Goal: Information Seeking & Learning: Check status

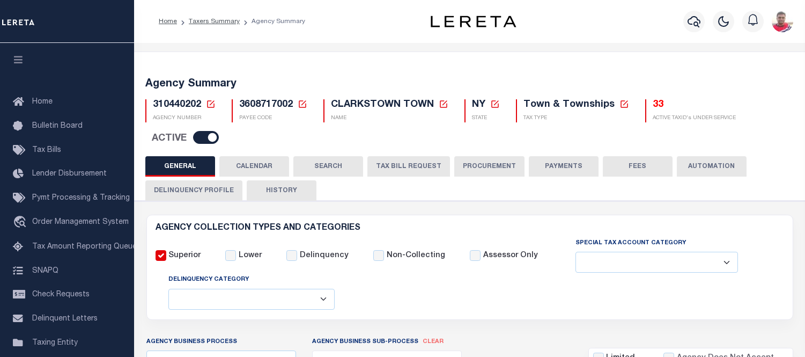
select select
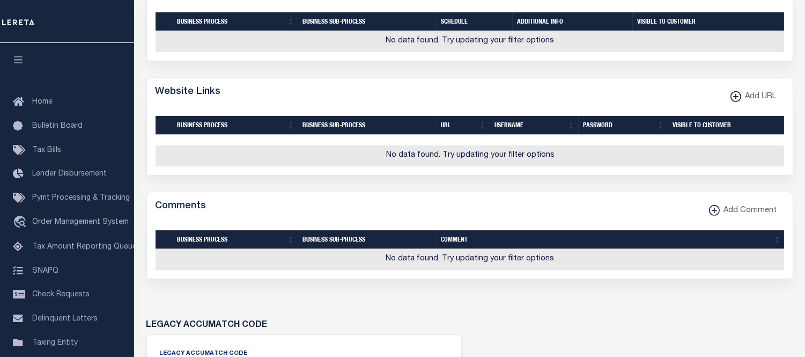
scroll to position [870, 0]
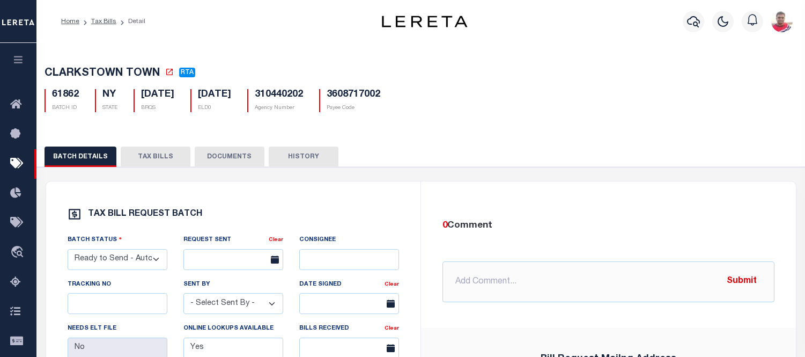
select select "RTA"
select select "22"
select select "1"
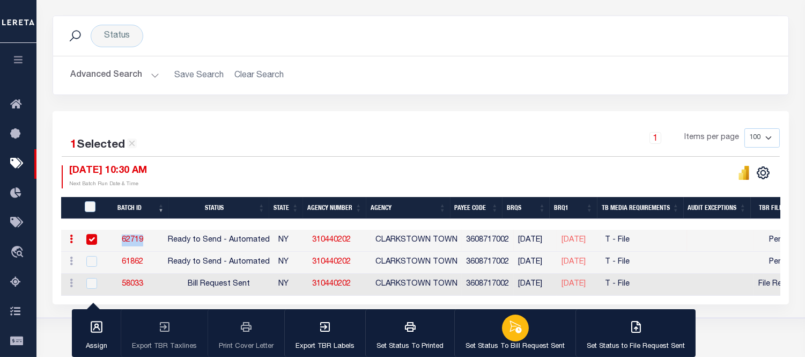
scroll to position [134, 0]
drag, startPoint x: 109, startPoint y: 77, endPoint x: 98, endPoint y: 77, distance: 11.3
click at [109, 77] on button "Advanced Search" at bounding box center [114, 75] width 89 height 21
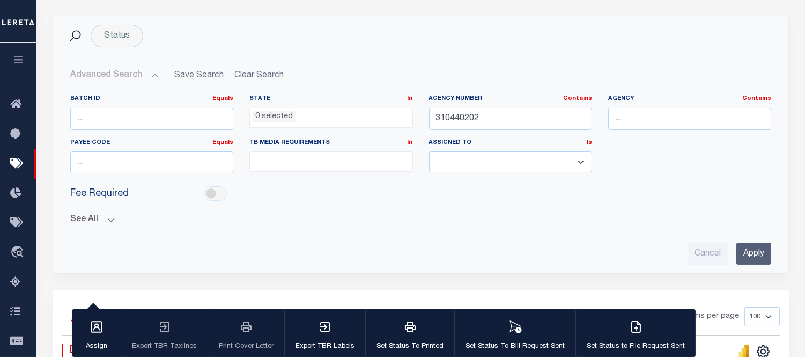
click at [19, 56] on icon "button" at bounding box center [18, 60] width 12 height 10
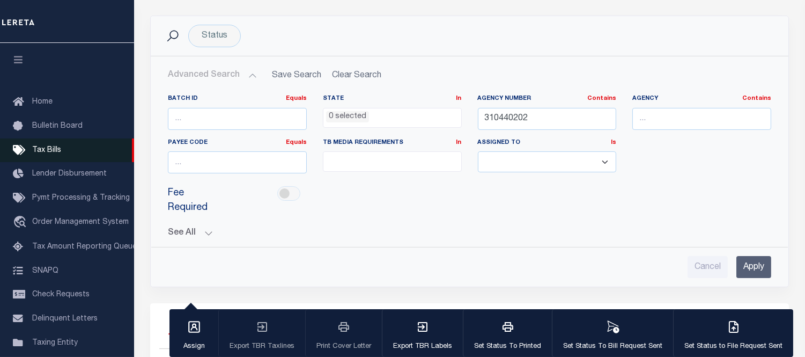
click at [51, 146] on span "Tax Bills" at bounding box center [46, 150] width 29 height 8
drag, startPoint x: 538, startPoint y: 119, endPoint x: 458, endPoint y: 119, distance: 80.5
click at [458, 119] on div "Batch ID Equals Equals Is Not Equal To Is Greater Than Is Less Than State In In…" at bounding box center [469, 137] width 619 height 87
paste input "70671776"
type input "370671776"
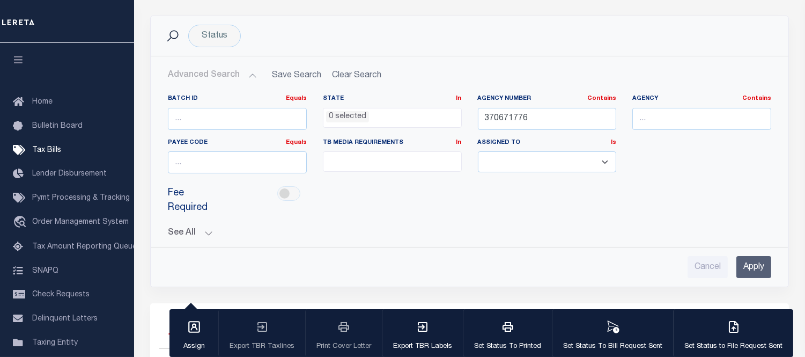
click at [748, 256] on input "Apply" at bounding box center [753, 267] width 35 height 22
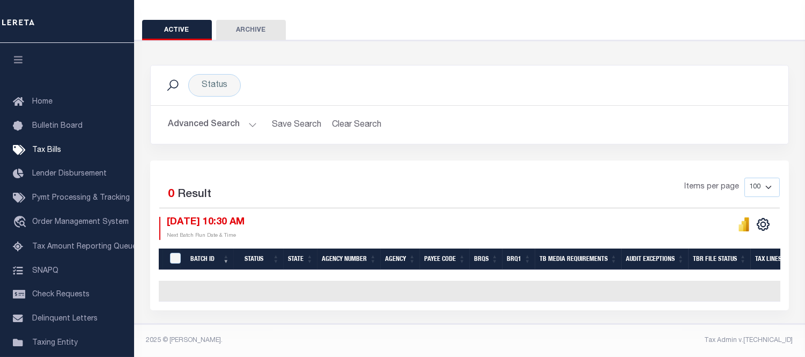
scroll to position [90, 0]
click at [340, 119] on button "Clear Search" at bounding box center [357, 124] width 58 height 21
select select
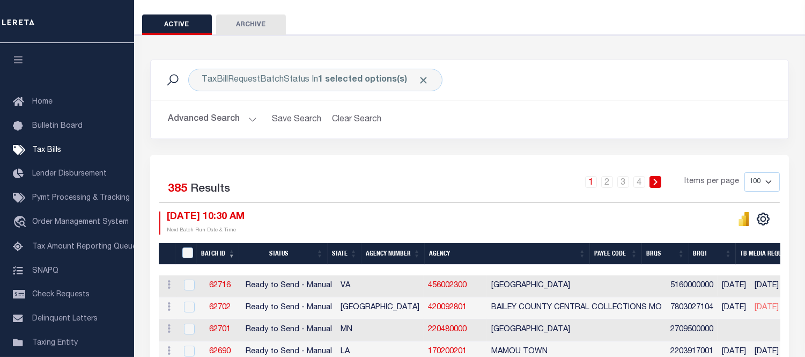
click at [206, 122] on button "Advanced Search" at bounding box center [212, 119] width 89 height 21
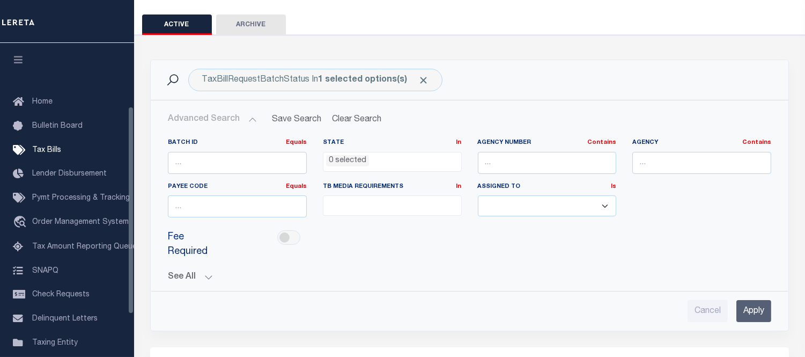
scroll to position [0, 0]
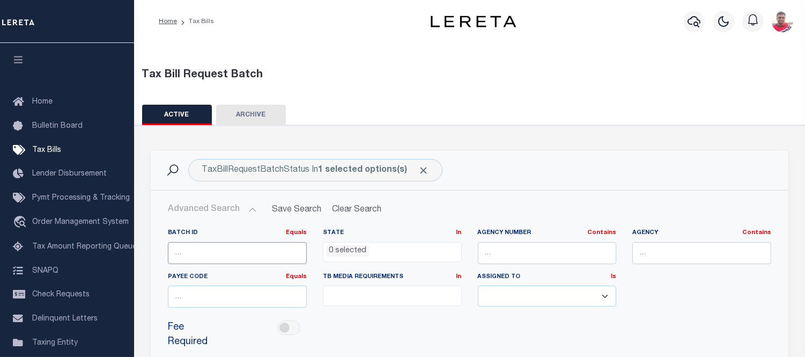
click at [189, 250] on input "number" at bounding box center [237, 253] width 139 height 22
paste input "50549"
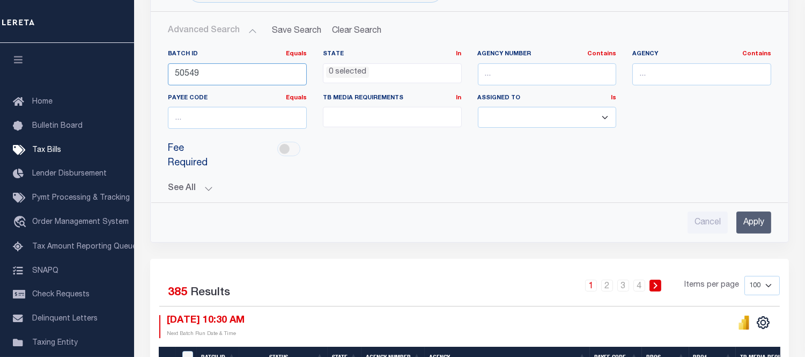
type input "50549"
click at [747, 217] on input "Apply" at bounding box center [753, 222] width 35 height 22
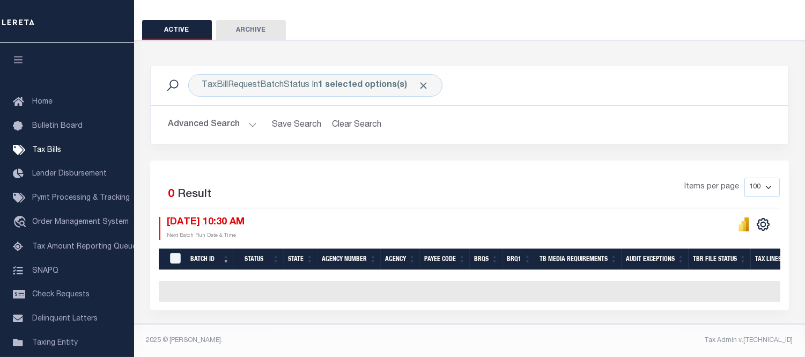
scroll to position [90, 0]
click at [422, 80] on span "Click to Remove" at bounding box center [423, 85] width 11 height 11
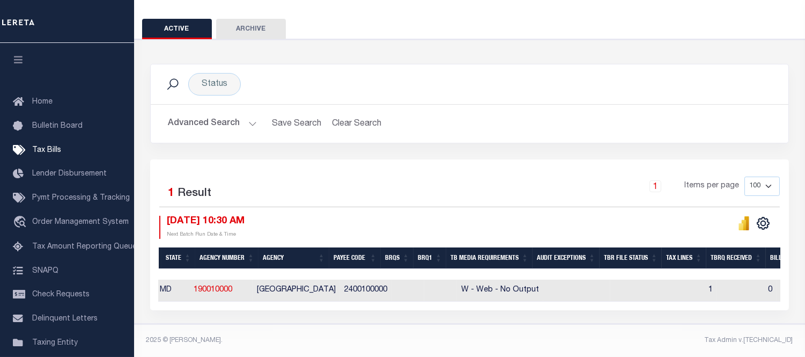
scroll to position [0, 0]
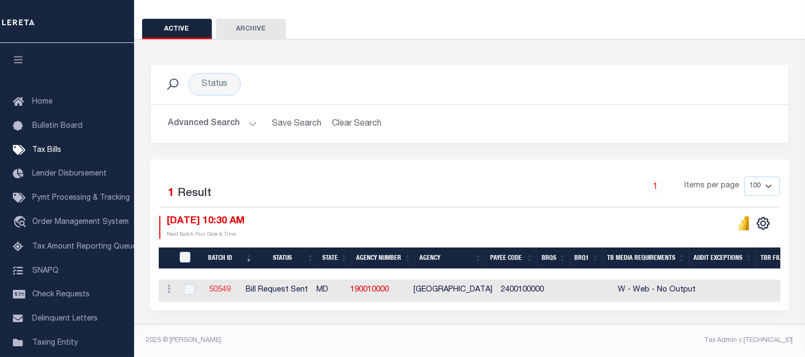
click at [231, 286] on link "50549" at bounding box center [219, 290] width 21 height 8
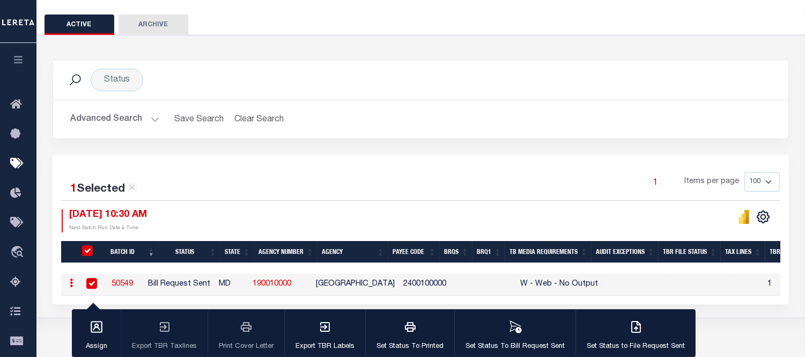
checkbox input "true"
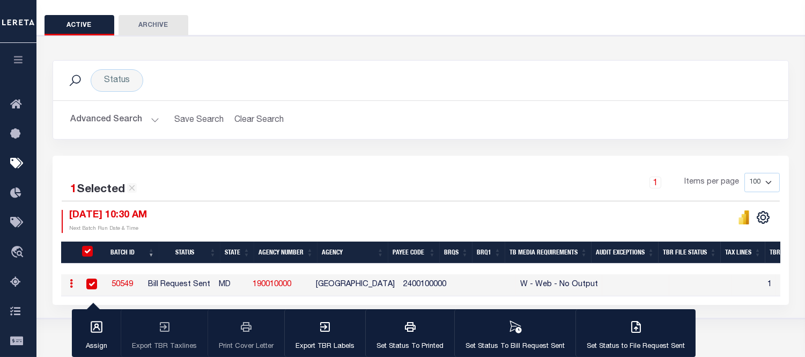
click at [291, 283] on link "190010000" at bounding box center [272, 285] width 39 height 8
checkbox input "false"
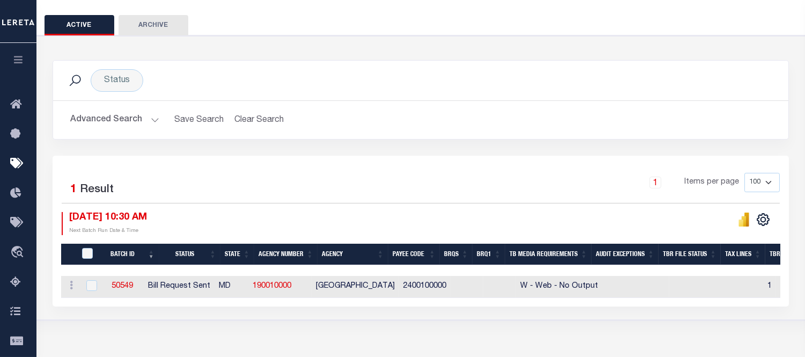
drag, startPoint x: 135, startPoint y: 286, endPoint x: 132, endPoint y: 251, distance: 35.0
click at [133, 285] on link "50549" at bounding box center [122, 286] width 21 height 8
checkbox input "true"
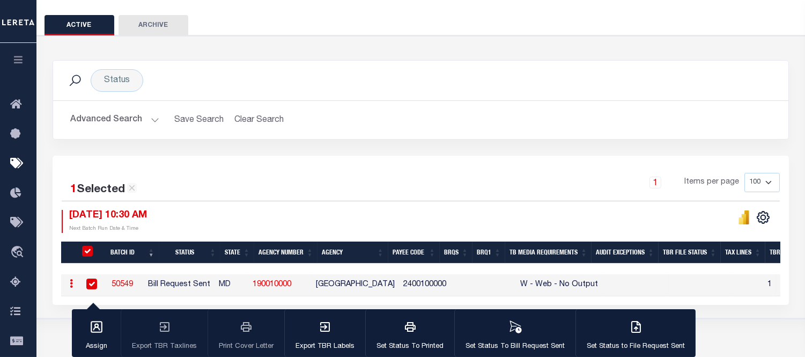
click at [124, 113] on button "Advanced Search" at bounding box center [114, 119] width 89 height 21
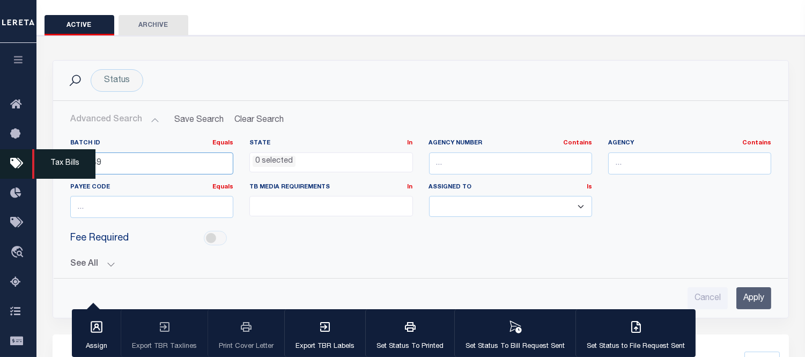
drag, startPoint x: 94, startPoint y: 161, endPoint x: 21, endPoint y: 165, distance: 72.5
click at [21, 165] on div "Home Tax Bills" at bounding box center [402, 219] width 805 height 619
paste input "1022"
type input "51022"
drag, startPoint x: 760, startPoint y: 293, endPoint x: 589, endPoint y: 196, distance: 196.5
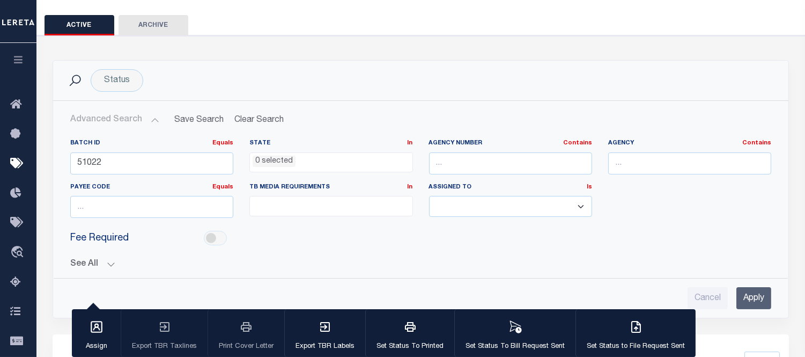
click at [759, 293] on input "Apply" at bounding box center [753, 298] width 35 height 22
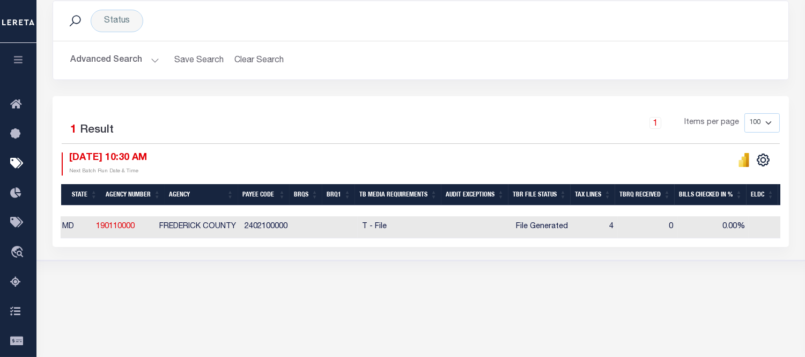
scroll to position [0, 0]
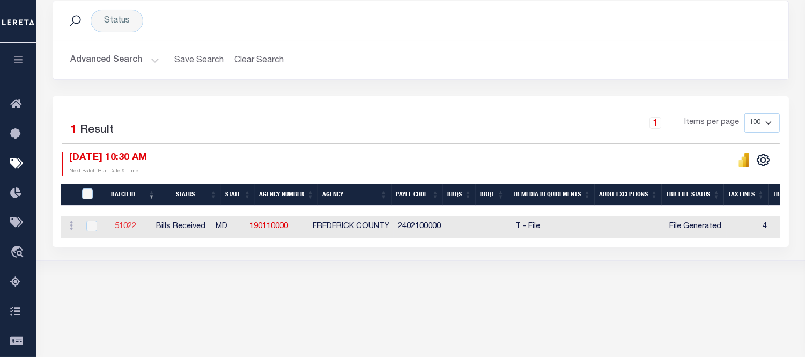
click at [136, 226] on link "51022" at bounding box center [125, 227] width 21 height 8
checkbox input "true"
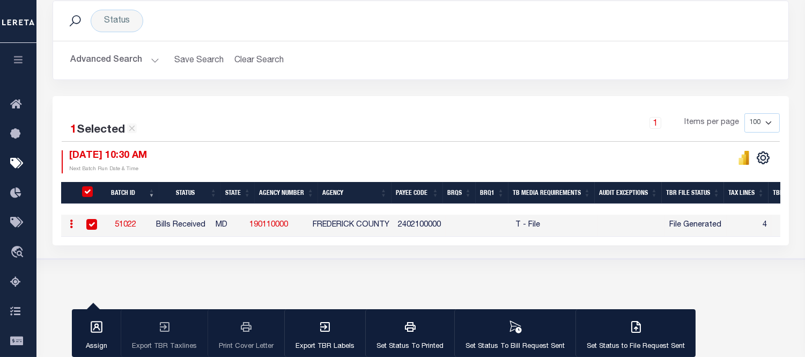
click at [288, 224] on link "190110000" at bounding box center [268, 225] width 39 height 8
checkbox input "false"
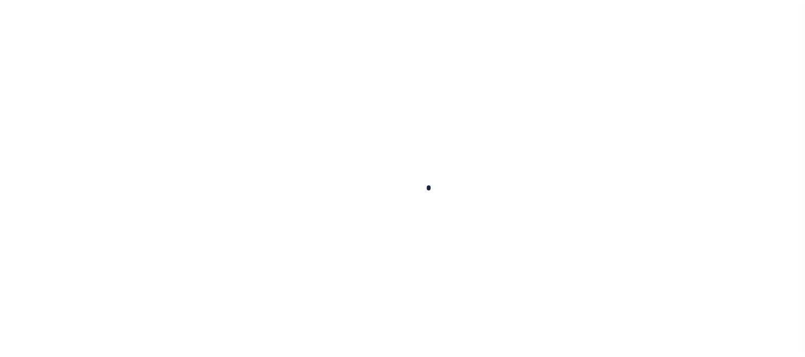
select select
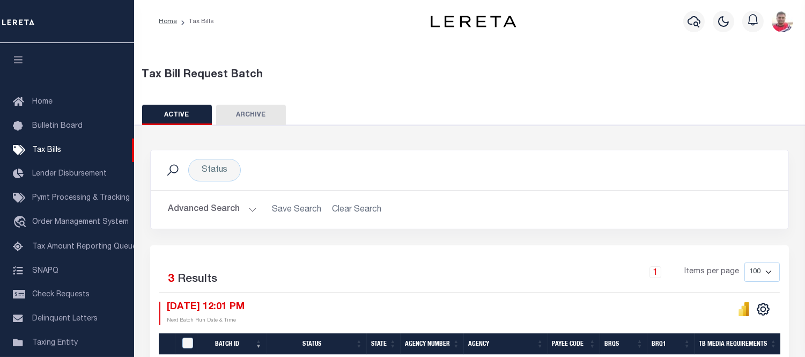
click at [232, 216] on button "Advanced Search" at bounding box center [212, 209] width 89 height 21
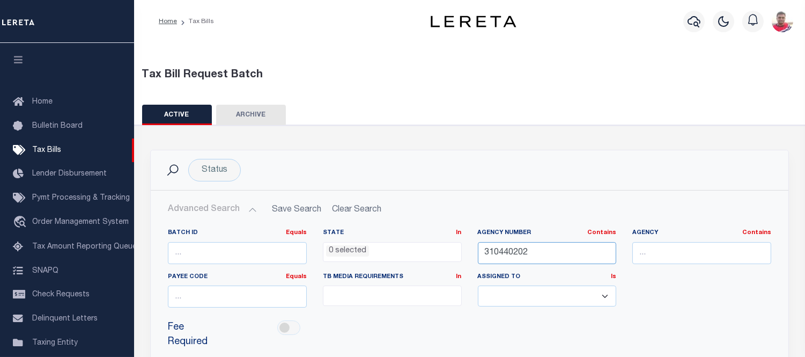
drag, startPoint x: 541, startPoint y: 250, endPoint x: 425, endPoint y: 248, distance: 115.9
click at [427, 248] on div "Batch ID Equals Equals Is Not Equal To Is Greater Than Is Less Than State In In…" at bounding box center [469, 271] width 619 height 87
paste input "120180000"
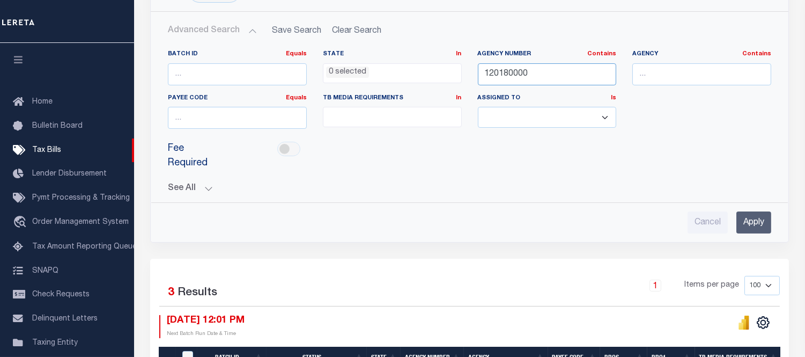
type input "120180000"
click at [749, 211] on input "Apply" at bounding box center [753, 222] width 35 height 22
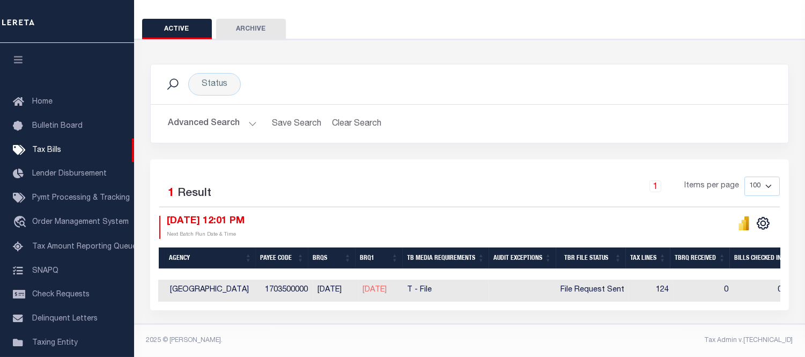
scroll to position [0, 0]
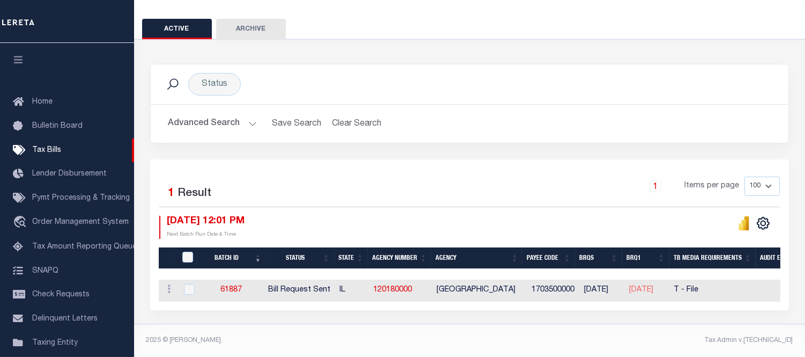
click at [554, 284] on td "1703500000" at bounding box center [553, 290] width 53 height 22
checkbox input "true"
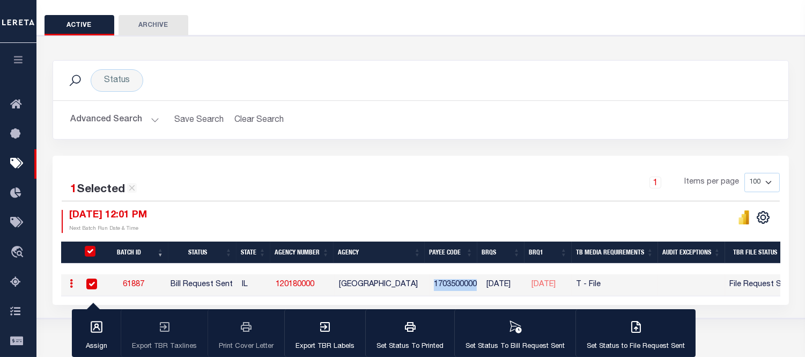
copy td "1703500000"
click at [21, 57] on icon "button" at bounding box center [18, 60] width 12 height 10
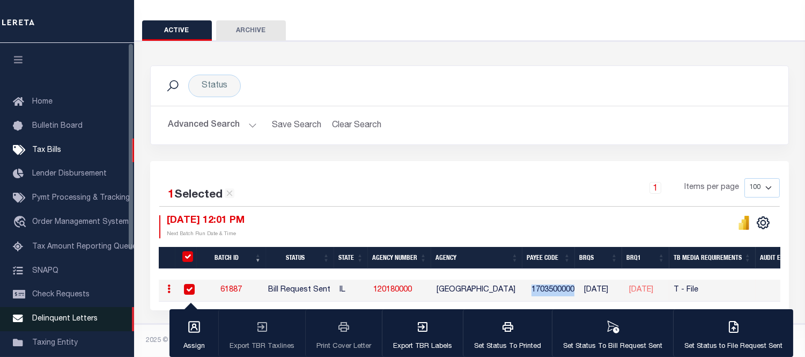
scroll to position [119, 0]
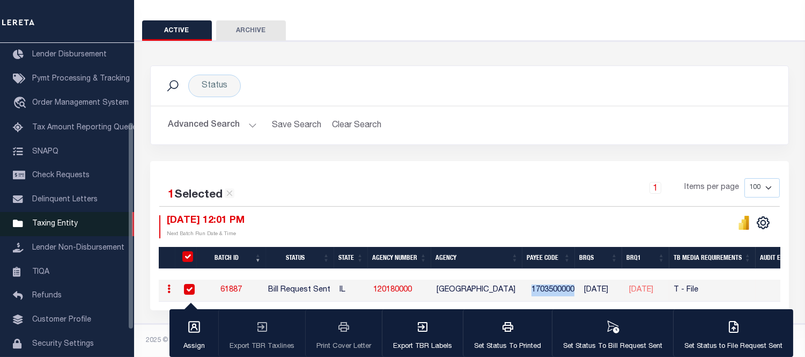
click at [65, 227] on span "Taxing Entity" at bounding box center [55, 224] width 46 height 8
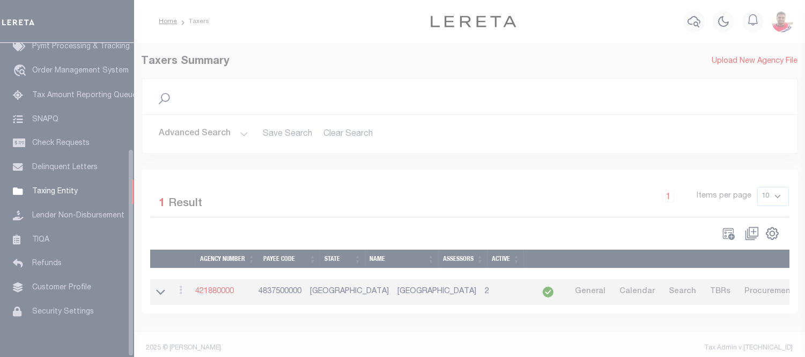
scroll to position [160, 0]
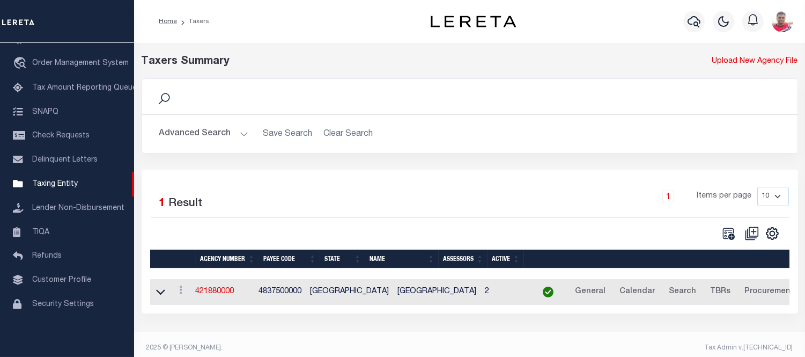
click at [224, 134] on button "Advanced Search" at bounding box center [203, 133] width 89 height 21
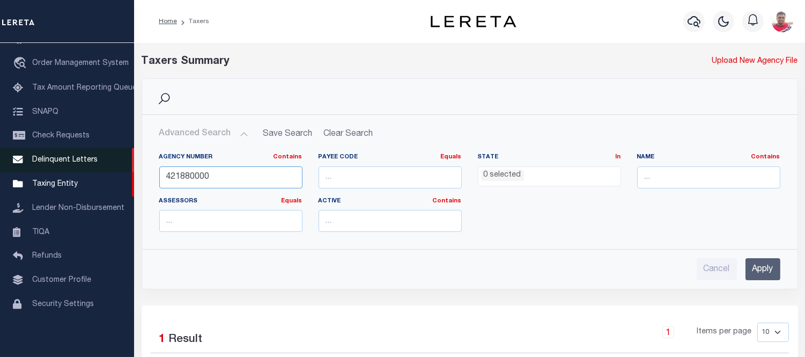
drag, startPoint x: 215, startPoint y: 175, endPoint x: 104, endPoint y: 167, distance: 111.3
click at [104, 167] on div "Home Taxers Profile" at bounding box center [402, 241] width 805 height 482
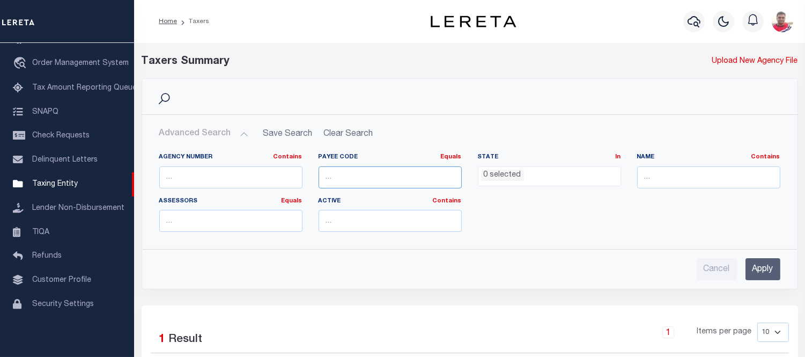
click at [374, 169] on input "number" at bounding box center [390, 177] width 143 height 22
paste input "4213303017"
type input "4213303017"
click at [770, 271] on input "Apply" at bounding box center [763, 269] width 35 height 22
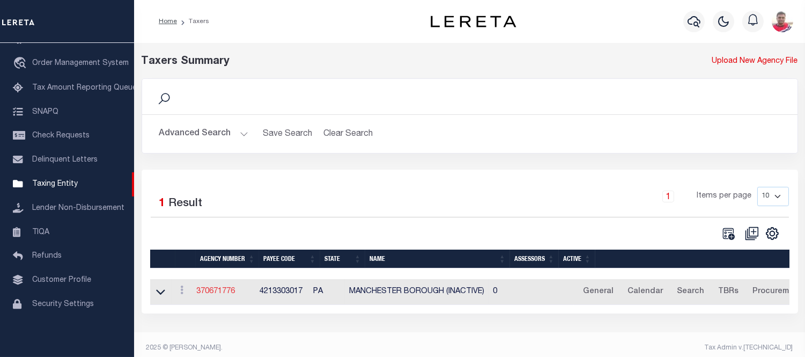
click at [219, 293] on link "370671776" at bounding box center [215, 291] width 39 height 8
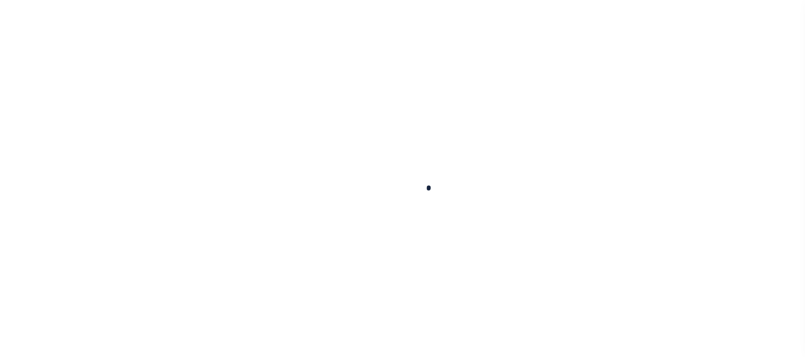
select select
checkbox input "false"
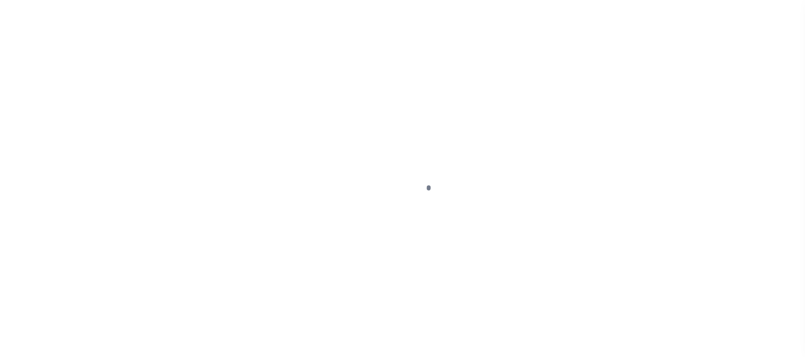
checkbox input "false"
type input "4213303017"
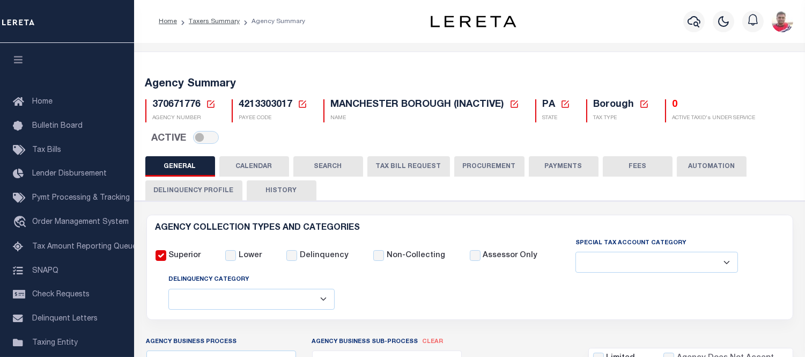
click at [247, 164] on button "CALENDAR" at bounding box center [254, 166] width 70 height 20
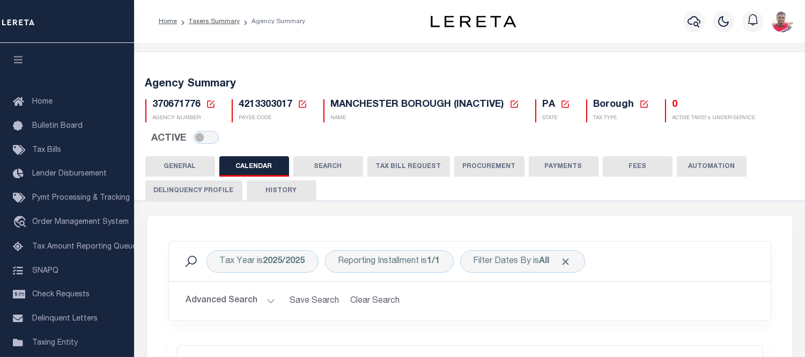
checkbox input "false"
type input "1"
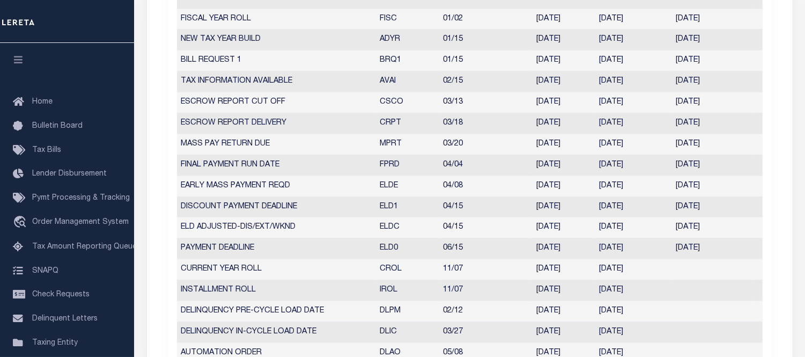
scroll to position [417, 0]
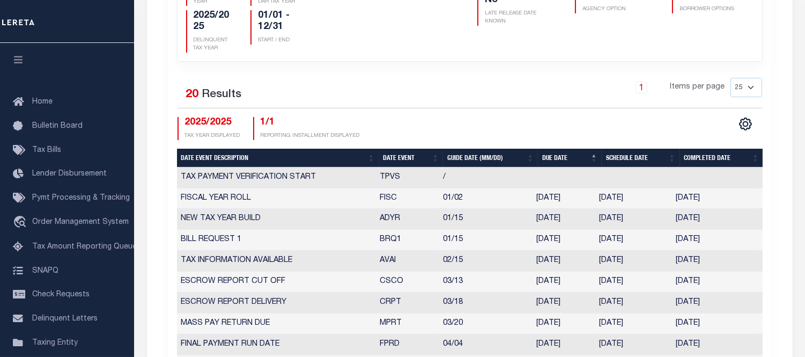
click at [389, 158] on th "Date Event" at bounding box center [411, 158] width 64 height 19
checkbox input "false"
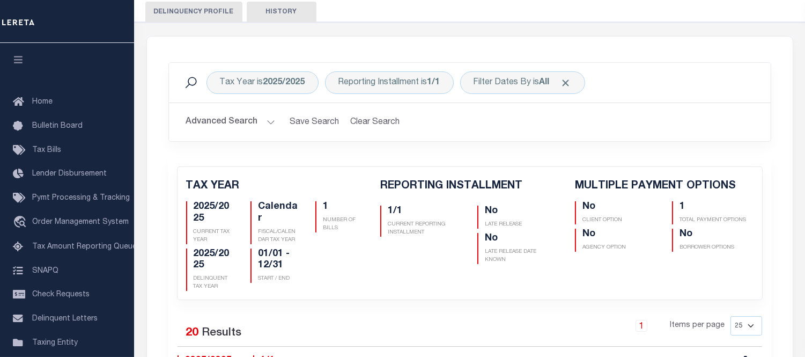
scroll to position [60, 0]
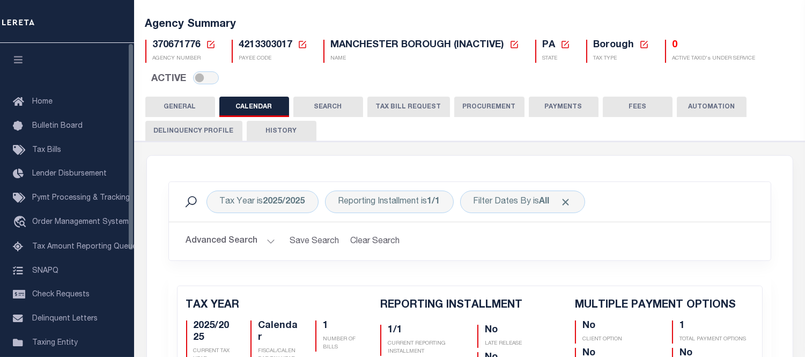
click at [161, 47] on span "370671776" at bounding box center [177, 45] width 48 height 10
copy h5 "370671776"
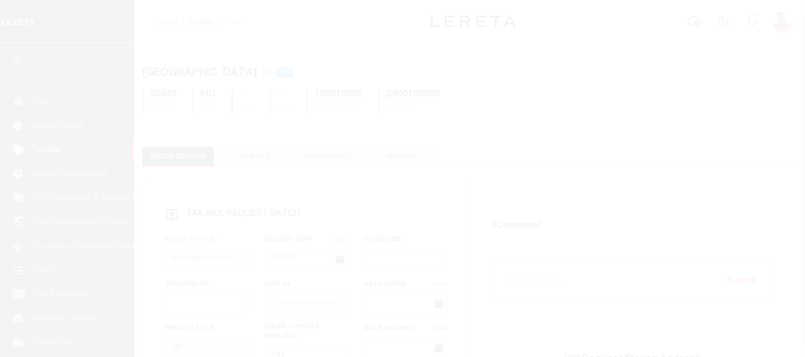
select select "RST"
select select "27"
select select "23"
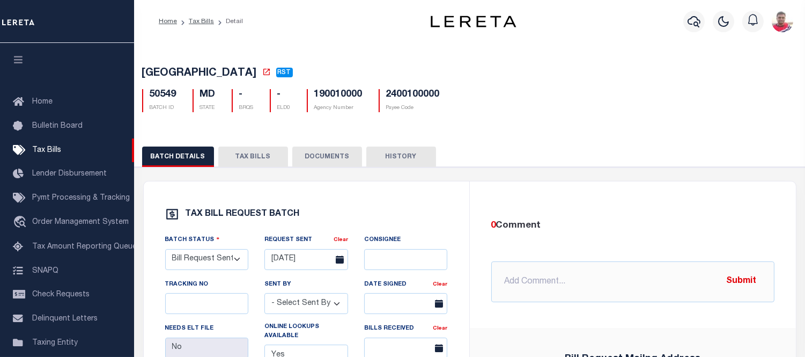
click at [253, 154] on button "TAX BILLS" at bounding box center [253, 156] width 70 height 20
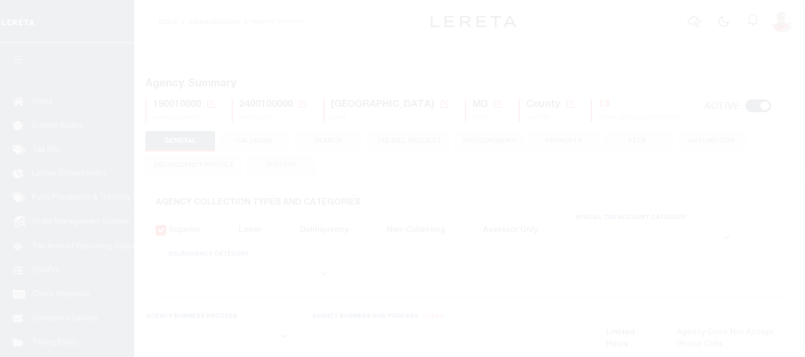
select select
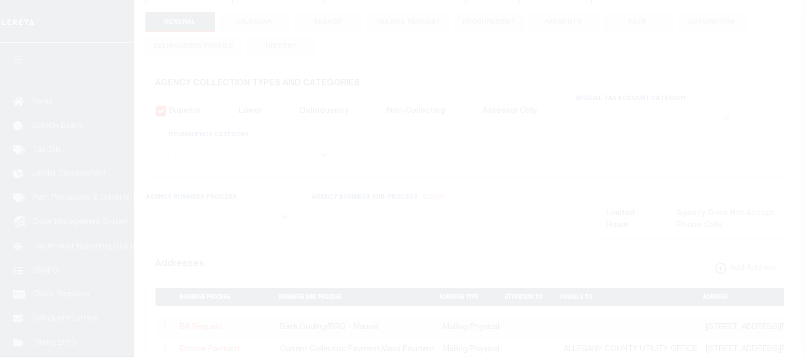
scroll to position [119, 0]
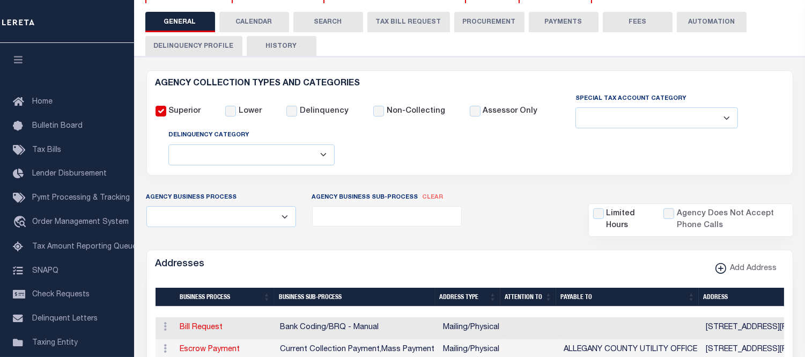
click at [246, 18] on button "CALENDAR" at bounding box center [254, 22] width 70 height 20
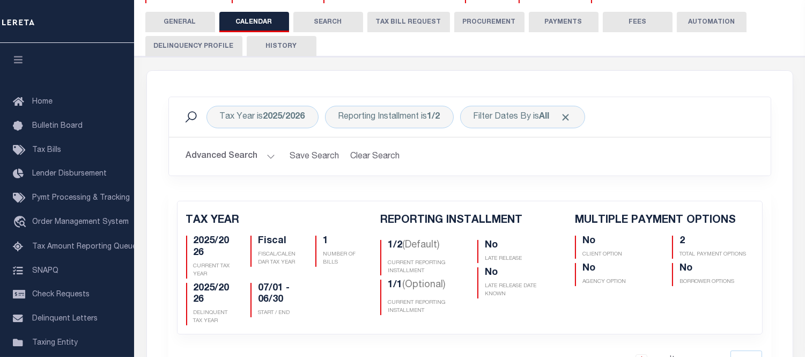
checkbox input "false"
type input "2"
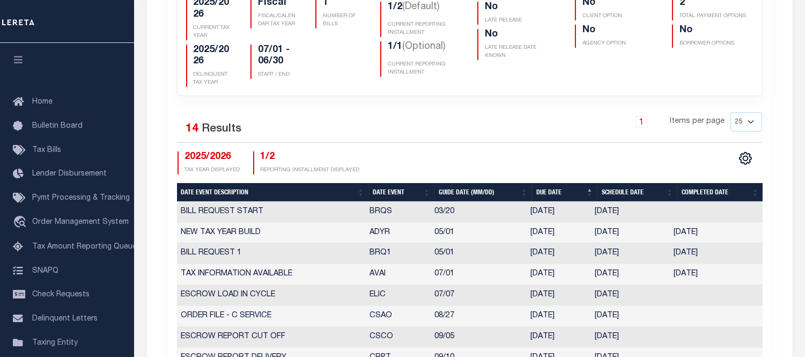
scroll to position [60, 0]
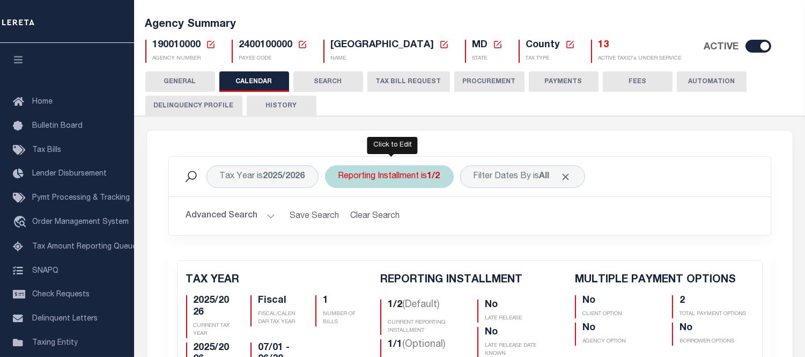
click at [401, 175] on div "Reporting Installment is 1/2" at bounding box center [389, 176] width 129 height 23
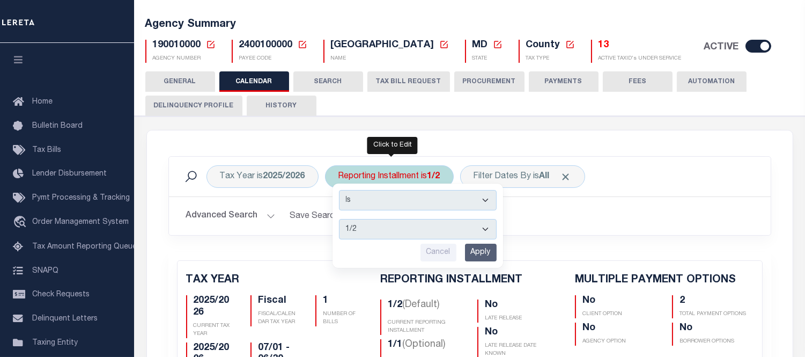
click at [357, 229] on select "1/2 2/2 1/1" at bounding box center [418, 229] width 158 height 20
select select "1/1"
click at [340, 219] on select "1/2 2/2 1/1" at bounding box center [418, 229] width 158 height 20
click at [478, 254] on input "Apply" at bounding box center [481, 253] width 32 height 18
checkbox input "false"
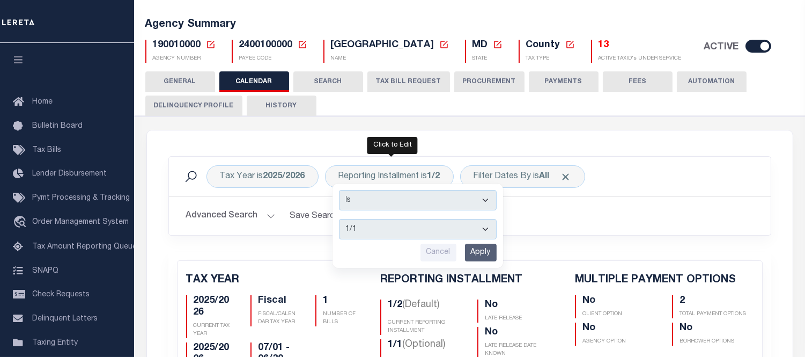
checkbox input "false"
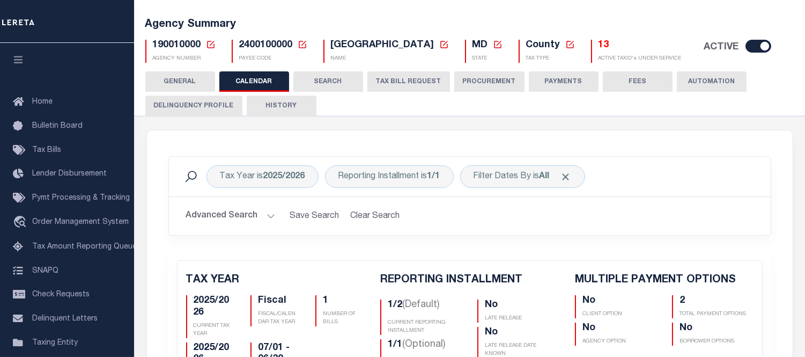
scroll to position [119, 0]
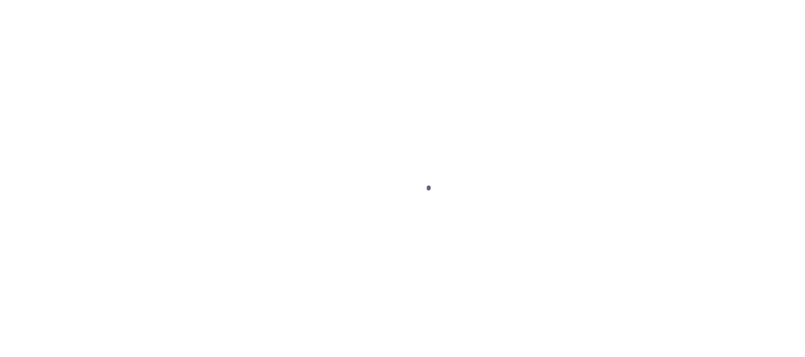
select select "RST"
select select "27"
select select "23"
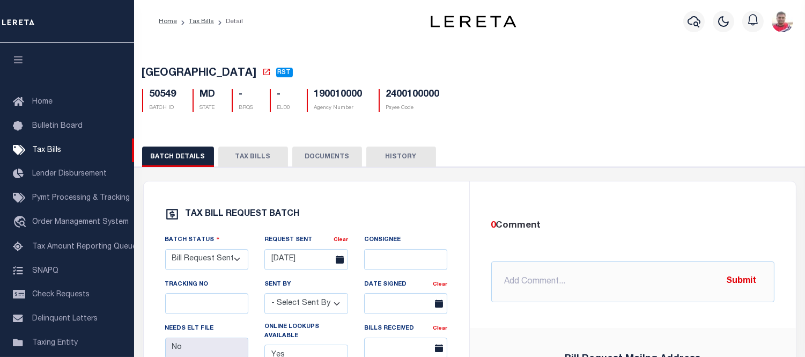
click at [231, 153] on button "TAX BILLS" at bounding box center [253, 156] width 70 height 20
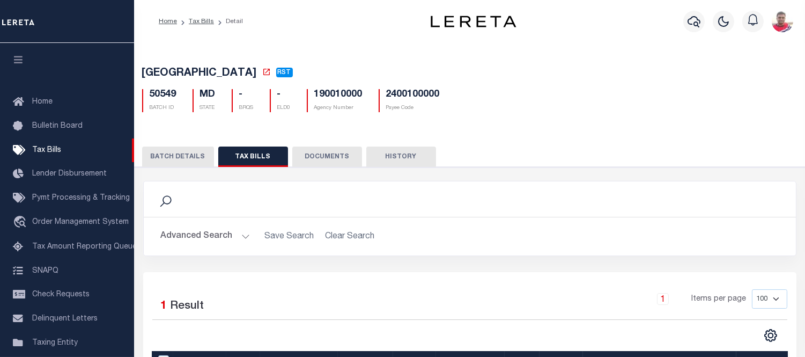
scroll to position [173, 0]
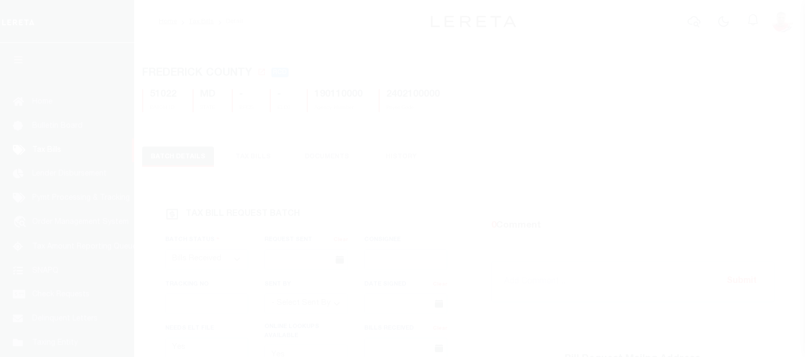
select select "RCD"
select select "27"
select select "22"
select select "2"
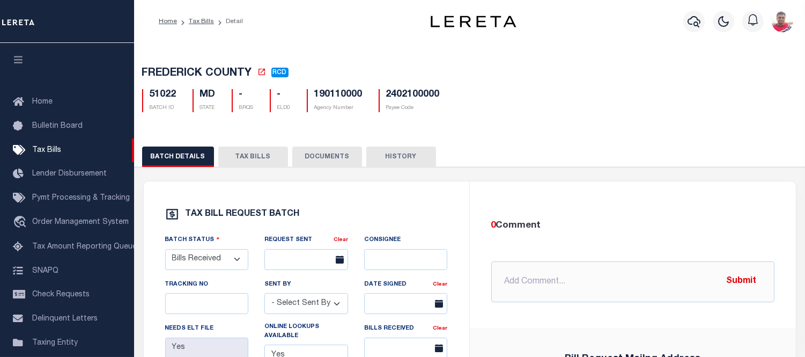
click at [239, 156] on button "TAX BILLS" at bounding box center [253, 156] width 70 height 20
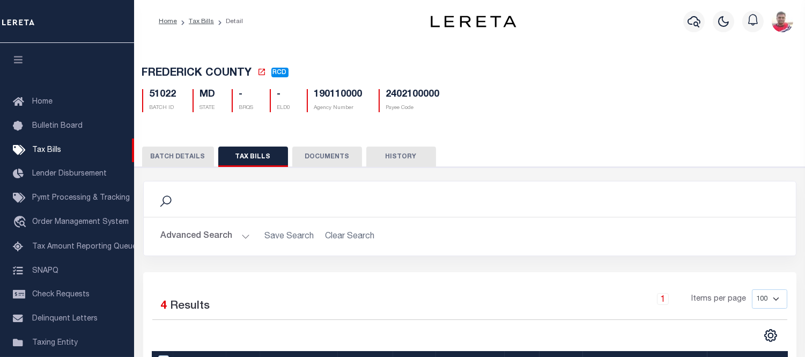
scroll to position [193, 0]
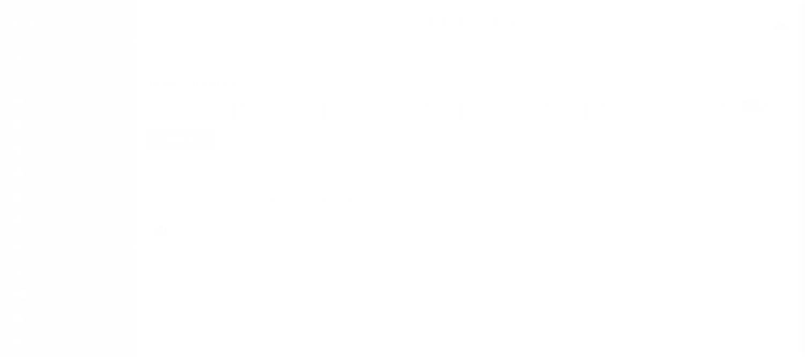
select select
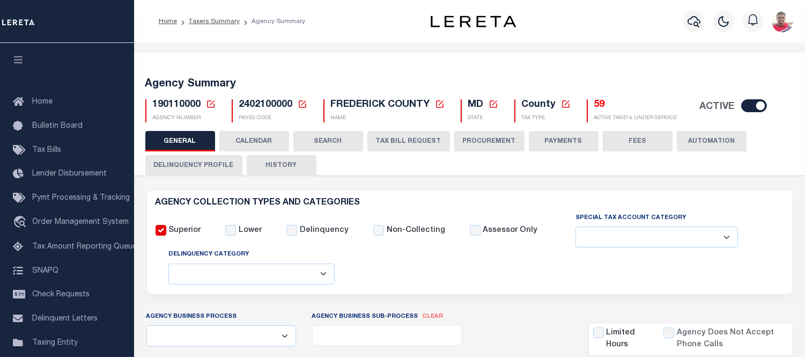
click at [263, 136] on button "CALENDAR" at bounding box center [254, 141] width 70 height 20
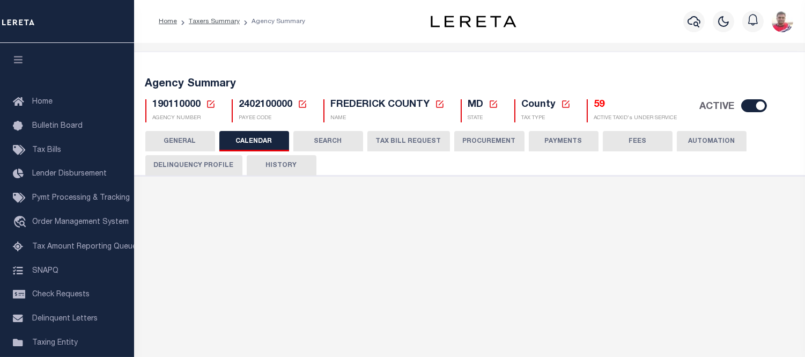
checkbox input "false"
type input "2"
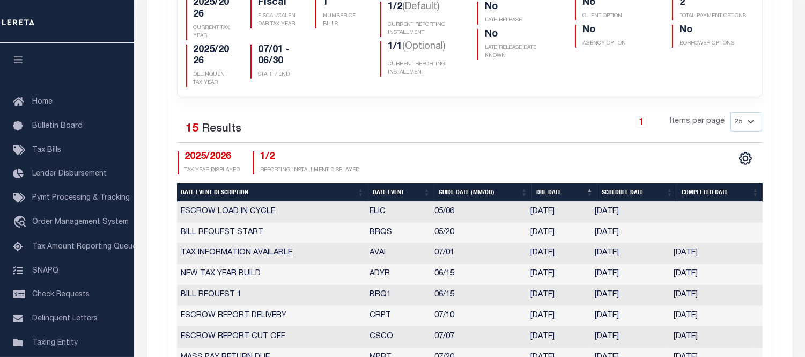
scroll to position [179, 0]
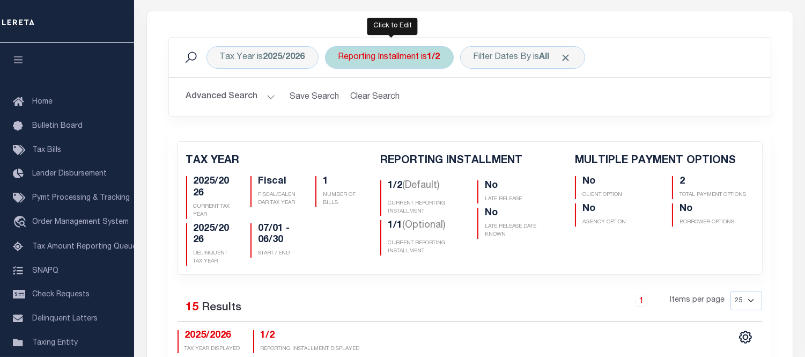
click at [374, 61] on div "Reporting Installment is 1/2" at bounding box center [389, 57] width 129 height 23
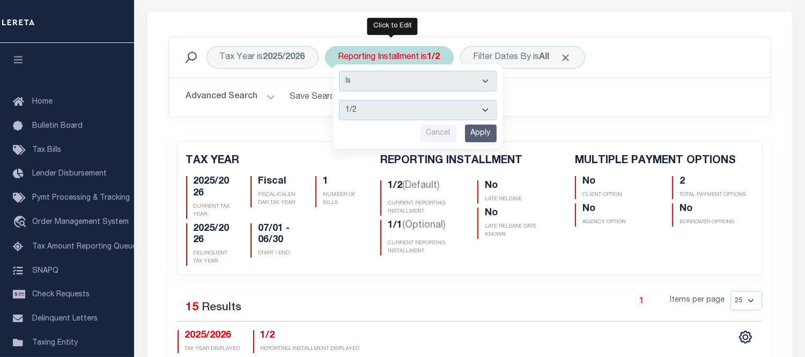
click at [383, 110] on select "1/2 2/2 1/1" at bounding box center [418, 110] width 158 height 20
select select "1/1"
click at [340, 100] on select "1/2 2/2 1/1" at bounding box center [418, 110] width 158 height 20
click at [472, 135] on input "Apply" at bounding box center [481, 133] width 32 height 18
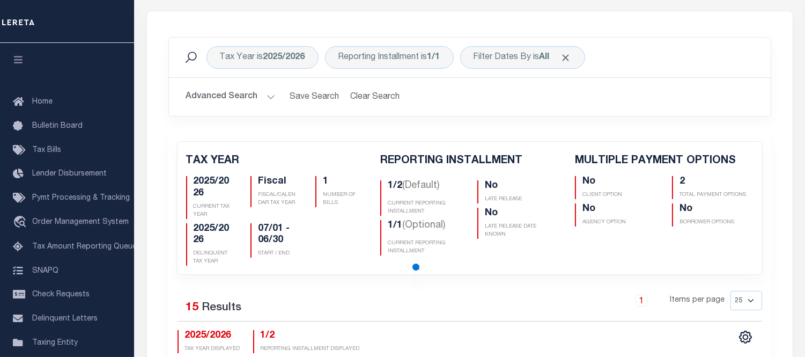
checkbox input "false"
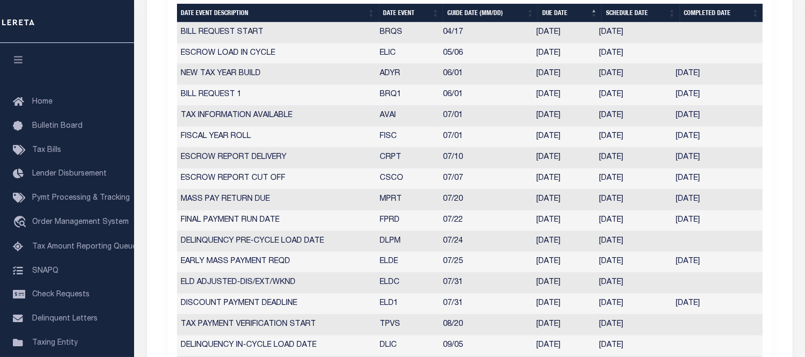
click at [399, 11] on th "Date Event" at bounding box center [411, 13] width 64 height 19
checkbox input "false"
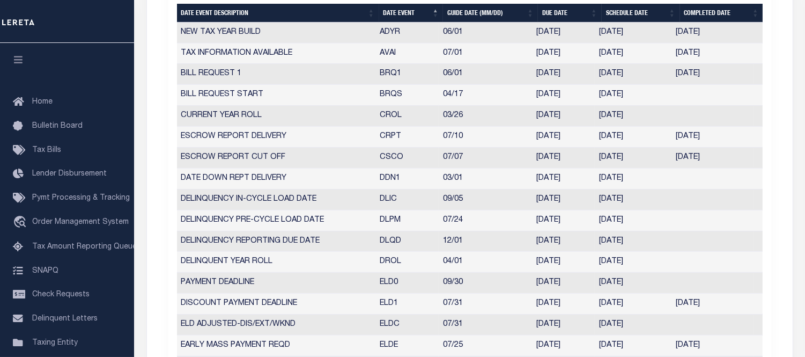
scroll to position [417, 0]
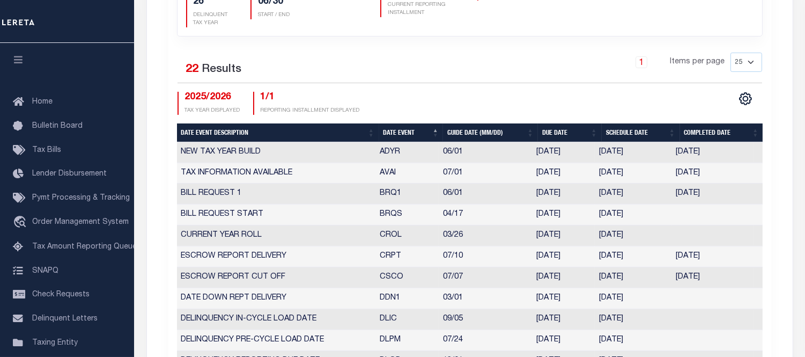
drag, startPoint x: 597, startPoint y: 195, endPoint x: 626, endPoint y: 218, distance: 36.9
click at [643, 196] on td "[DATE]" at bounding box center [633, 193] width 77 height 21
